Goal: Information Seeking & Learning: Compare options

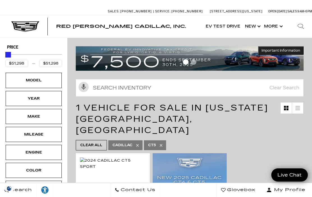
click at [45, 83] on div "Model" at bounding box center [34, 80] width 28 height 6
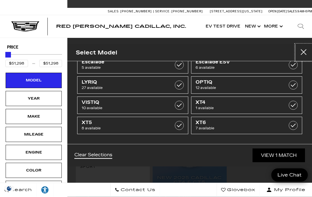
scroll to position [55, 0]
click at [96, 125] on span "8 available" at bounding box center [125, 128] width 87 height 6
type input "$65,085"
checkbox input "true"
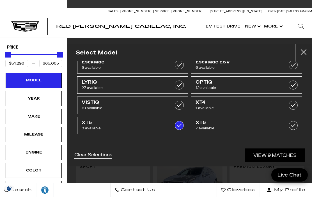
click at [37, 98] on div "Year" at bounding box center [34, 98] width 28 height 6
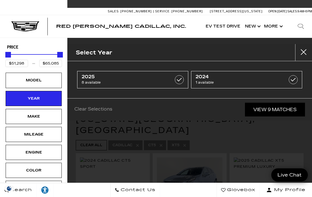
click at [91, 78] on span "2025" at bounding box center [125, 77] width 87 height 6
type input "$56,631"
checkbox input "true"
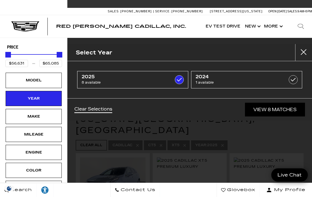
click at [39, 118] on div "Make" at bounding box center [34, 116] width 28 height 6
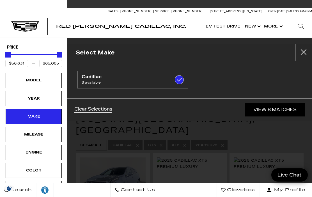
click at [95, 78] on span "Cadillac" at bounding box center [125, 77] width 87 height 6
checkbox input "false"
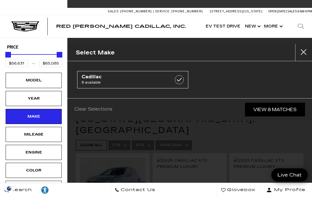
click at [39, 160] on div "Engine" at bounding box center [34, 152] width 56 height 15
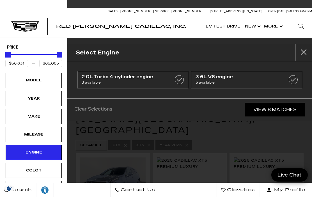
click at [40, 173] on div "Color" at bounding box center [34, 170] width 28 height 6
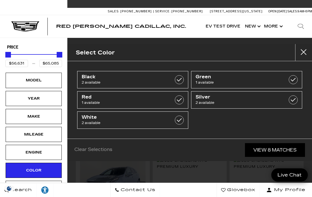
click at [205, 96] on span "Silver" at bounding box center [239, 97] width 87 height 6
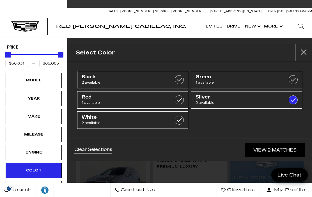
type input "$59,060"
checkbox input "true"
click at [273, 149] on link "View 2 Matches" at bounding box center [275, 150] width 60 height 14
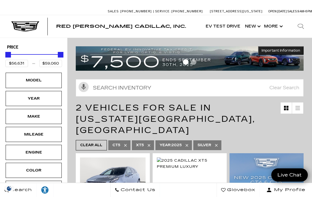
click at [46, 172] on div "Color" at bounding box center [34, 170] width 28 height 6
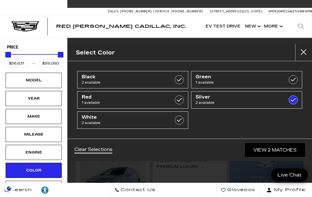
click at [97, 100] on span "Red" at bounding box center [125, 97] width 87 height 6
type input "$60,074"
checkbox input "true"
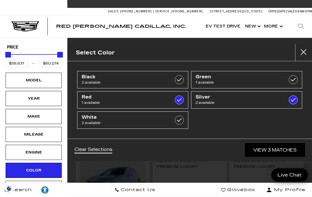
click at [295, 101] on label at bounding box center [293, 99] width 9 height 9
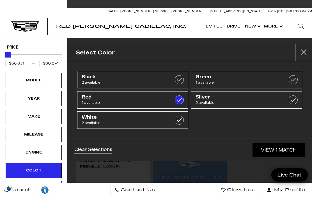
type input "$60,074"
checkbox input "false"
click at [182, 99] on label at bounding box center [179, 99] width 9 height 9
type input "$56,631"
type input "$65,085"
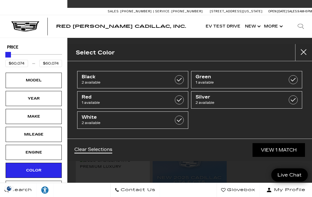
checkbox input "false"
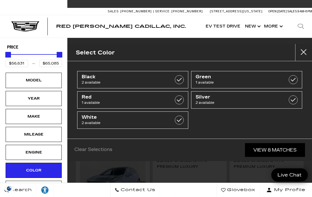
click at [178, 102] on label at bounding box center [179, 99] width 9 height 9
type input "$60,074"
checkbox input "true"
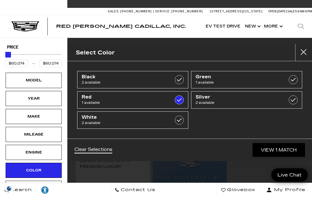
click at [284, 150] on link "View 1 Match" at bounding box center [279, 150] width 52 height 14
